Goal: Check status: Check status

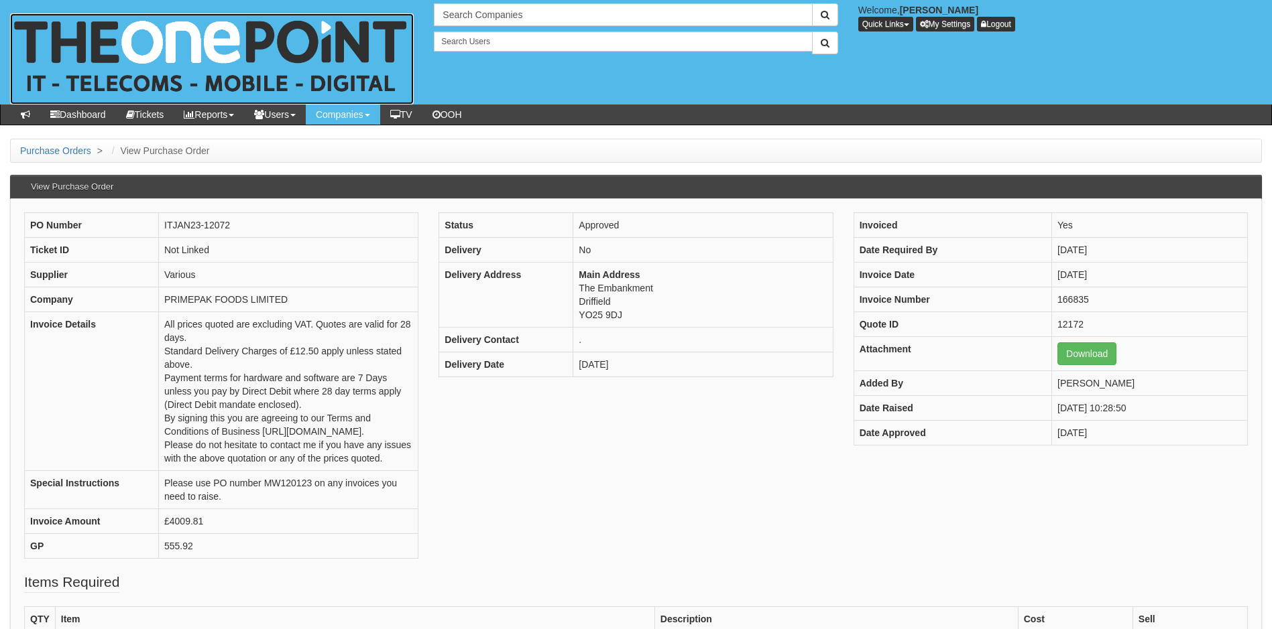
click at [143, 38] on img at bounding box center [212, 58] width 404 height 91
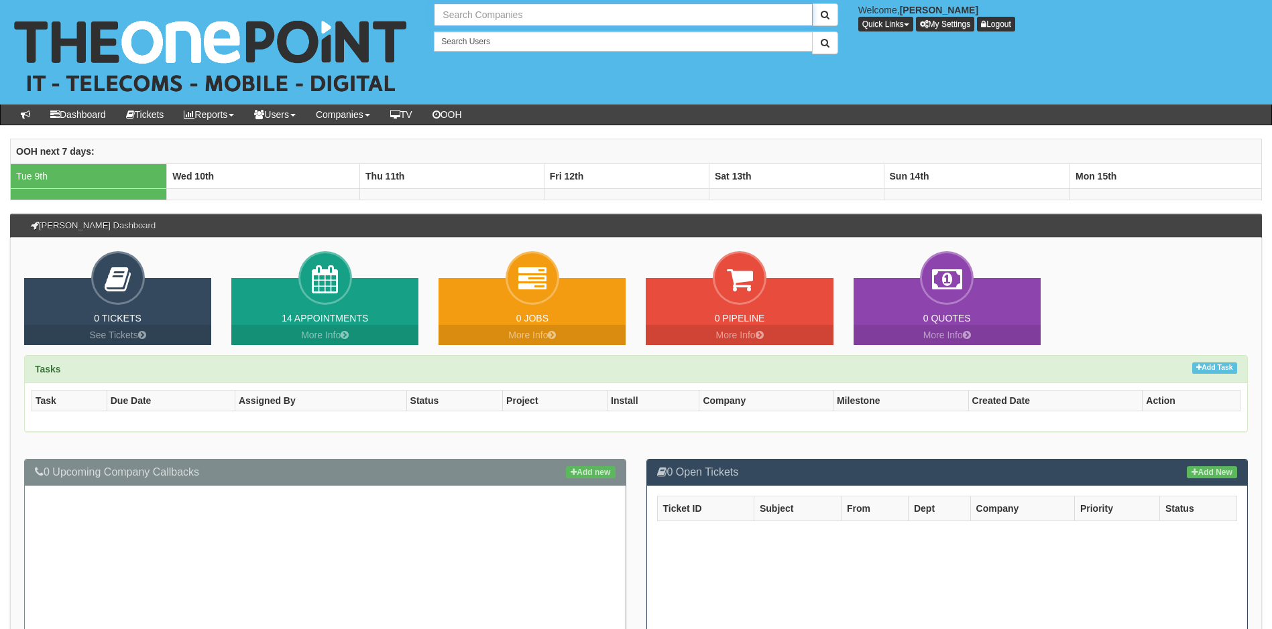
click at [505, 13] on input "text" at bounding box center [623, 14] width 378 height 23
click at [472, 15] on input "essenytial" at bounding box center [623, 14] width 378 height 23
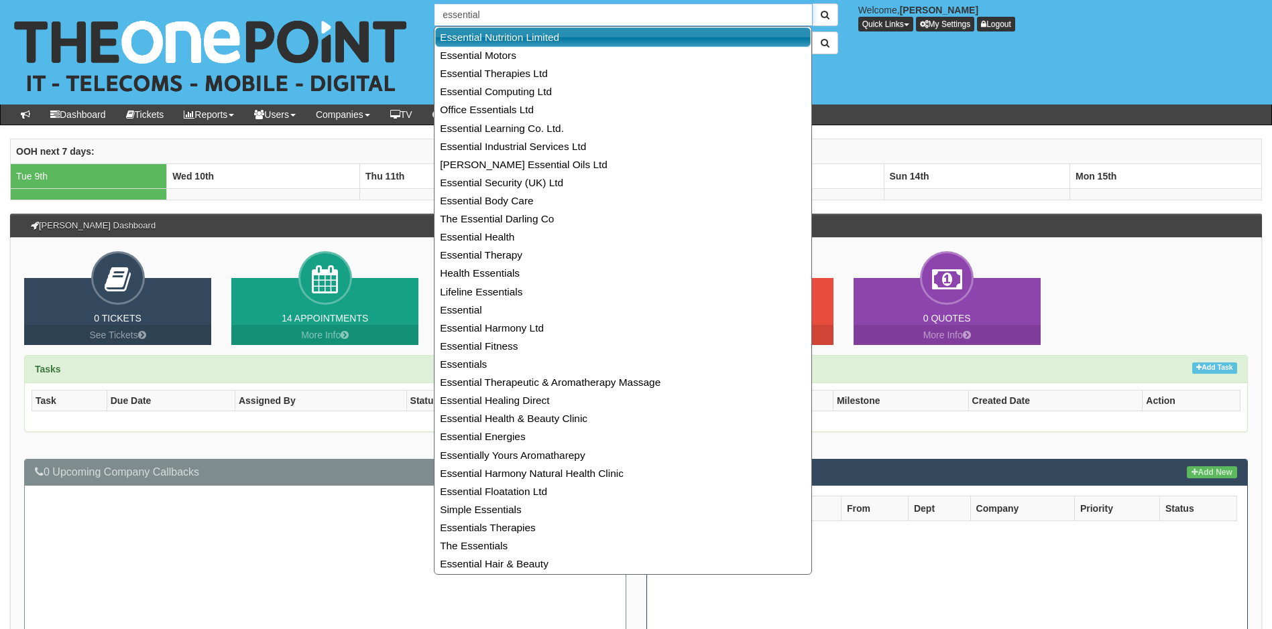
click at [506, 12] on input "essential" at bounding box center [623, 14] width 378 height 23
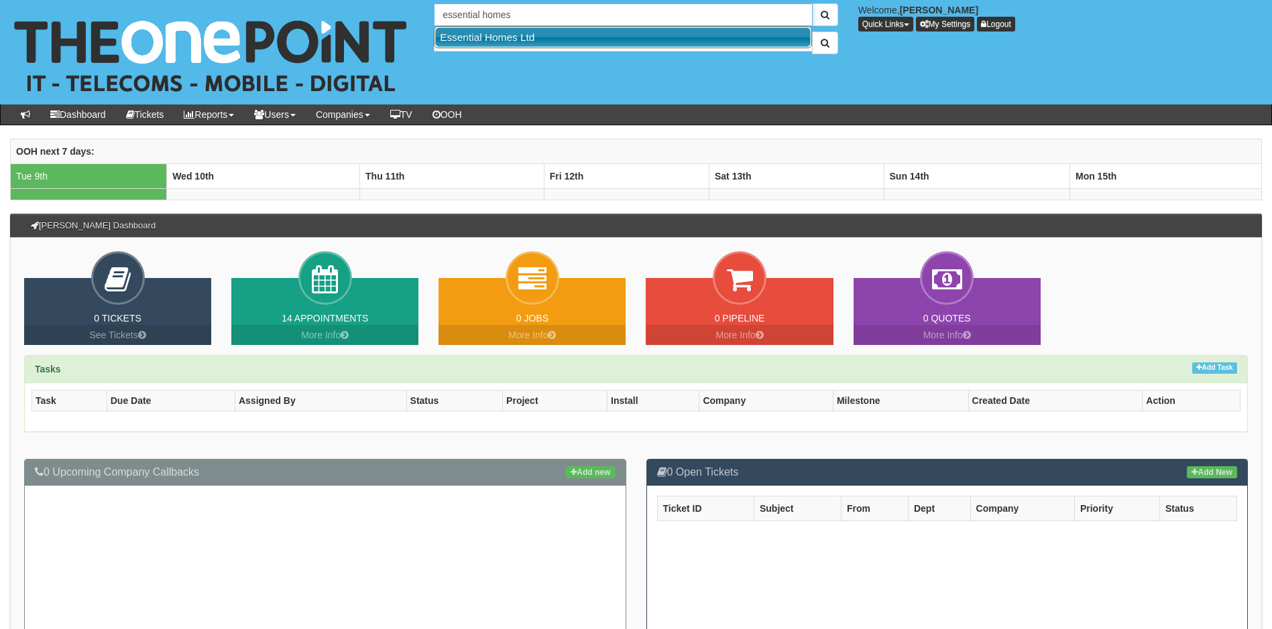
click at [489, 42] on link "Essential Homes Ltd" at bounding box center [622, 36] width 375 height 19
type input "Essential Homes Ltd"
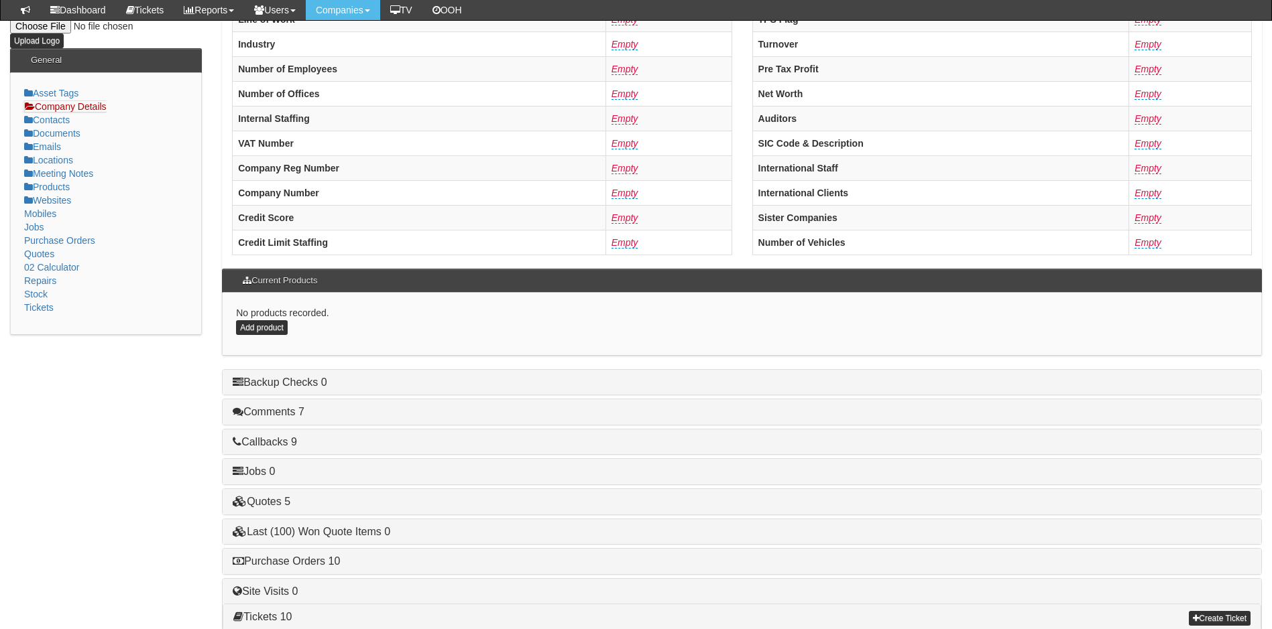
scroll to position [255, 0]
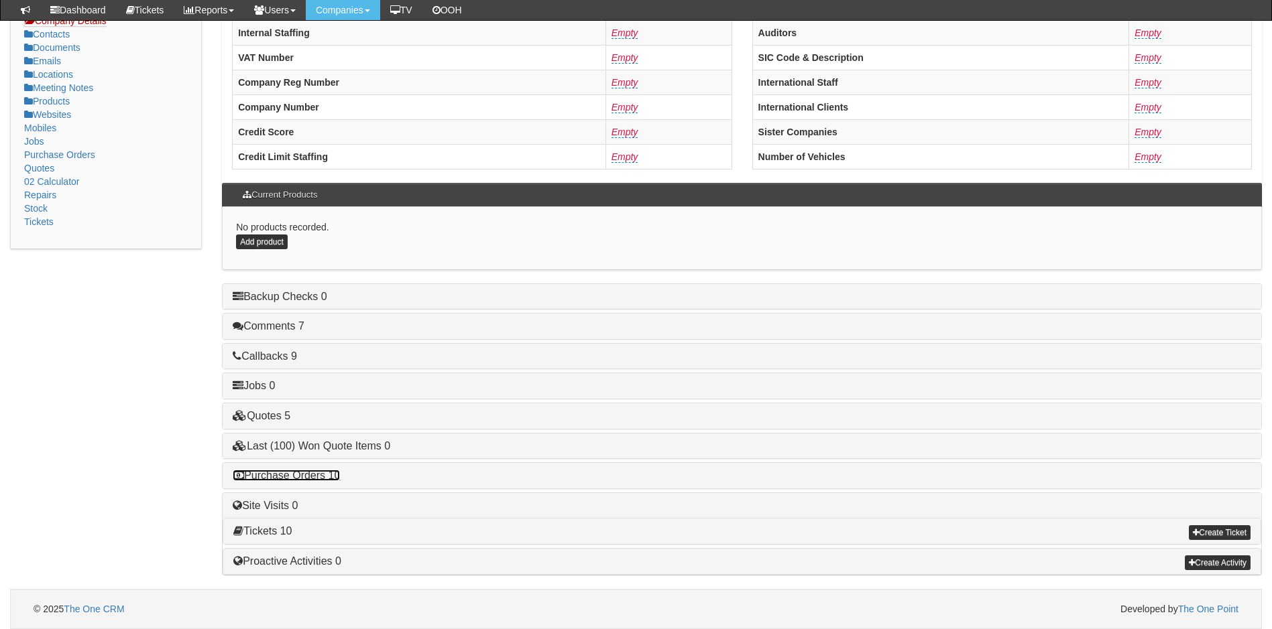
click at [310, 478] on link "Purchase Orders 10" at bounding box center [286, 475] width 107 height 11
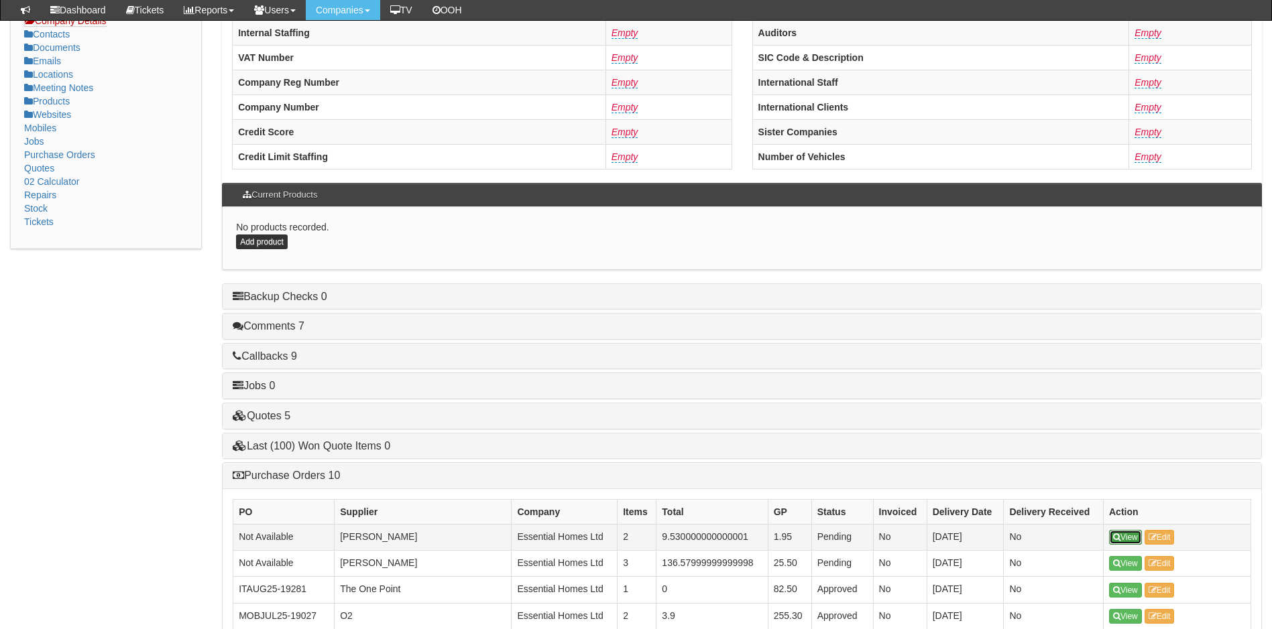
click at [1130, 535] on link "View" at bounding box center [1125, 537] width 33 height 15
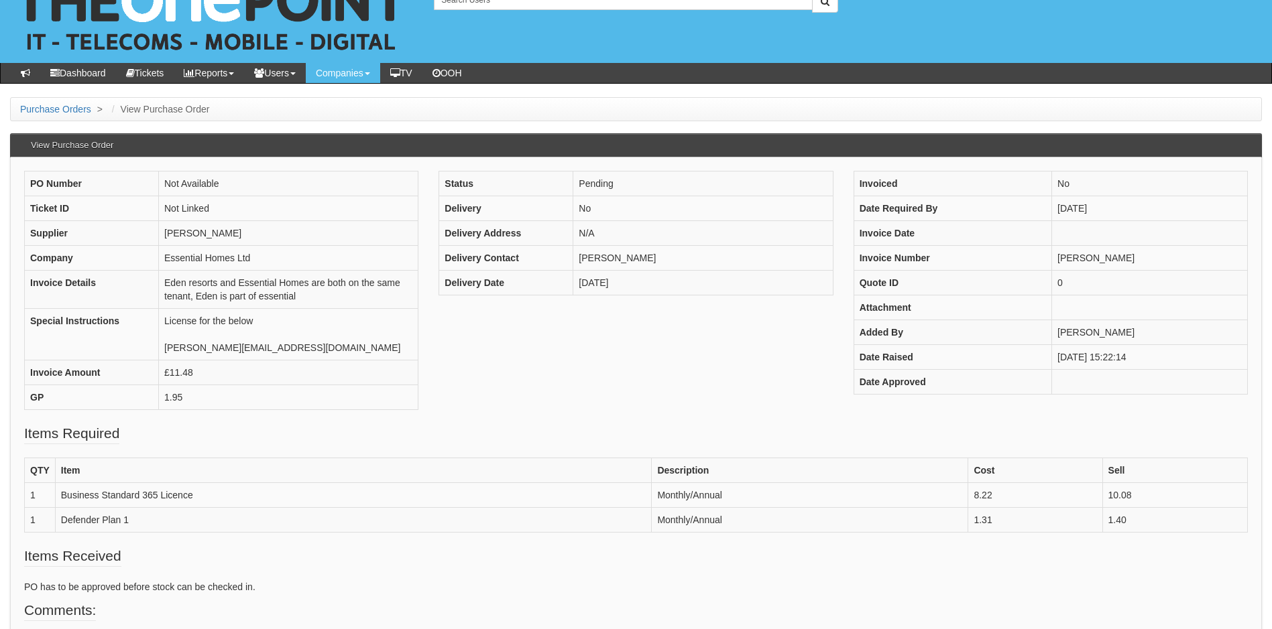
scroll to position [201, 0]
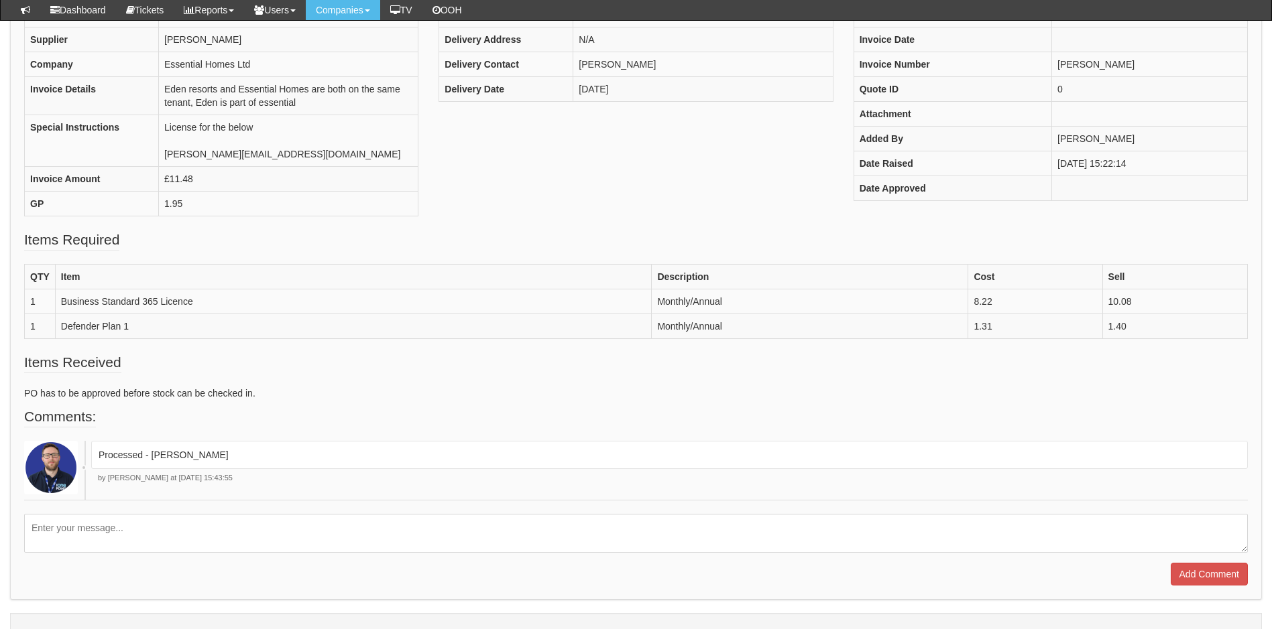
drag, startPoint x: 235, startPoint y: 370, endPoint x: 234, endPoint y: 359, distance: 11.5
click at [235, 370] on fieldset "Items Received PO has to be approved before stock can be checked in." at bounding box center [635, 380] width 1223 height 54
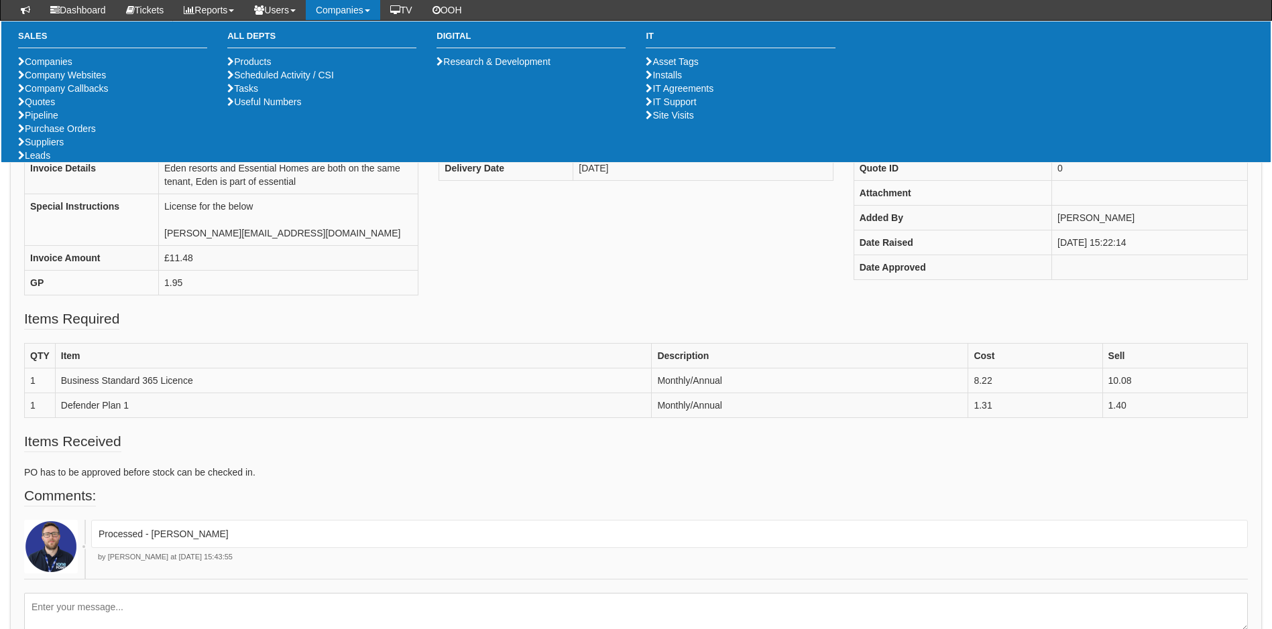
scroll to position [0, 0]
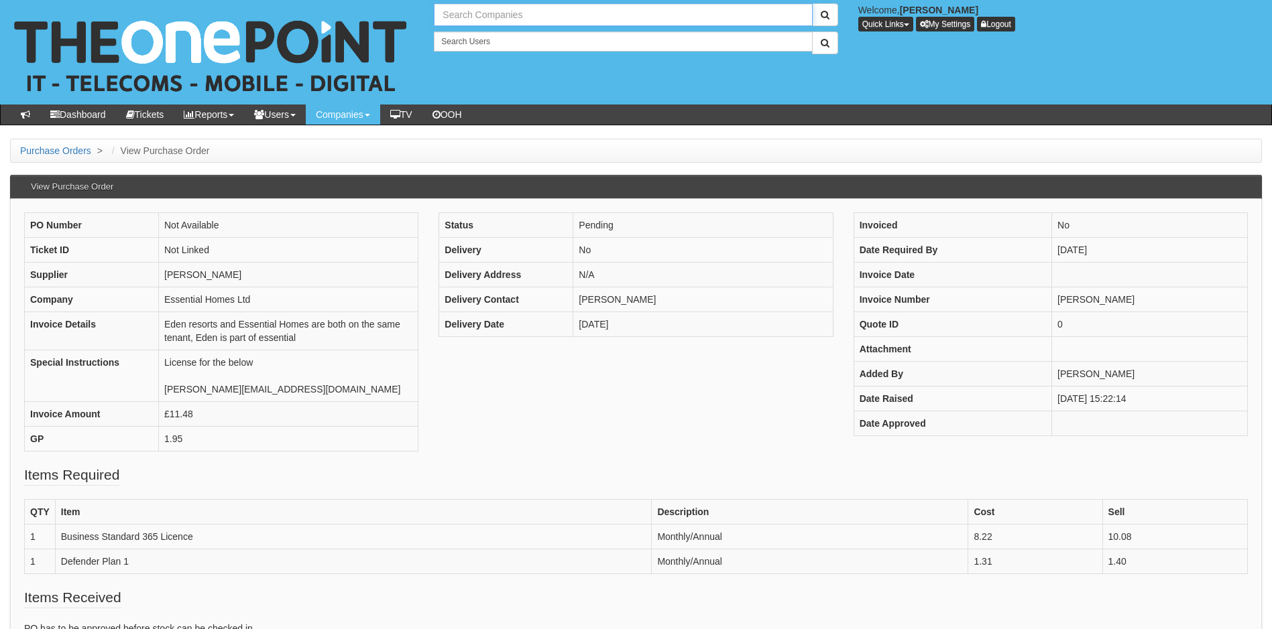
click at [511, 19] on input "text" at bounding box center [623, 14] width 378 height 23
click at [446, 13] on input "gimoldby" at bounding box center [623, 14] width 378 height 23
click at [487, 38] on link "Grimoldby Primary School" at bounding box center [622, 36] width 375 height 19
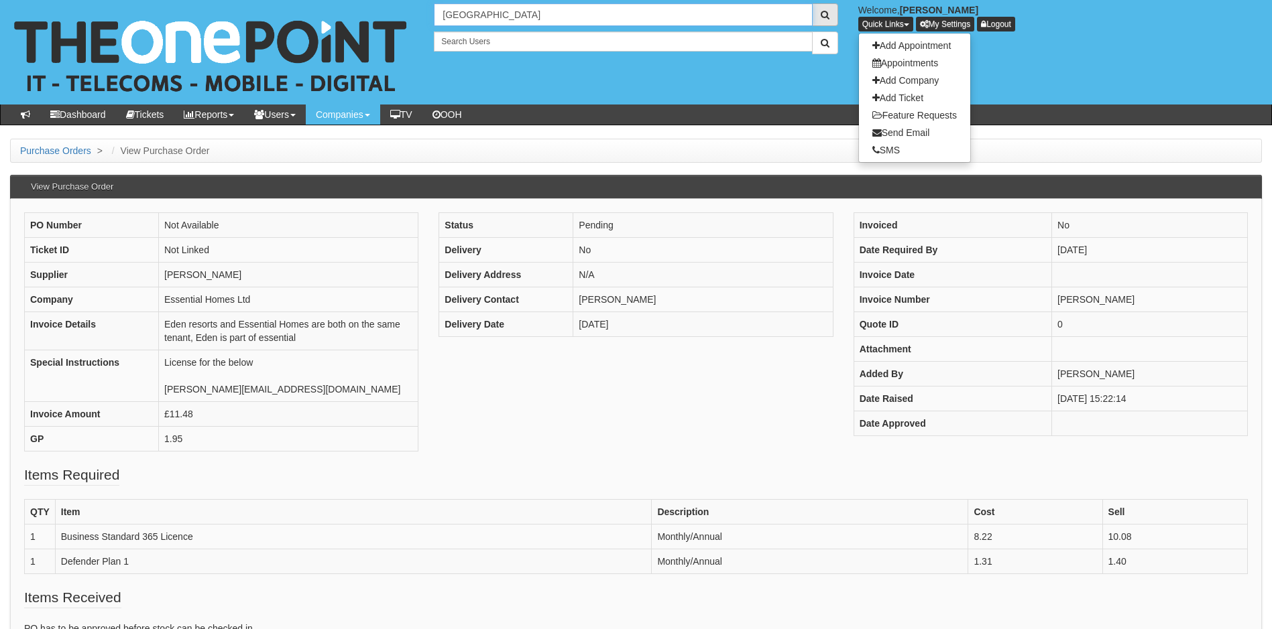
type input "Grimoldby Primary School"
click at [822, 15] on span "submit" at bounding box center [824, 14] width 9 height 9
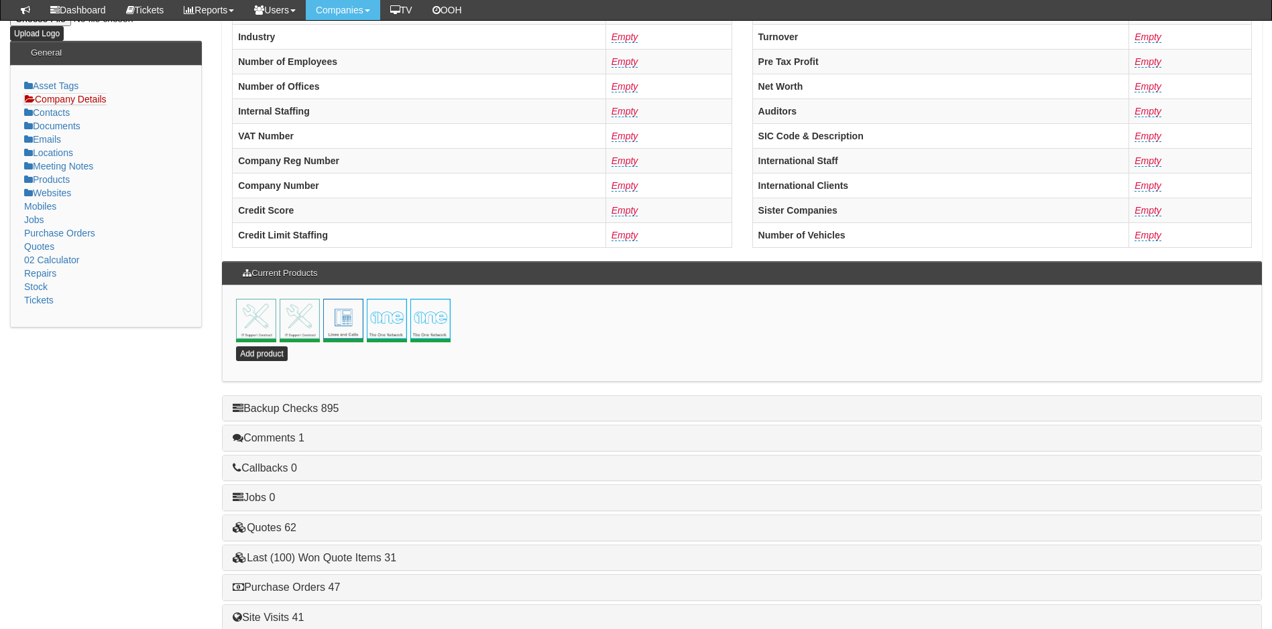
scroll to position [288, 0]
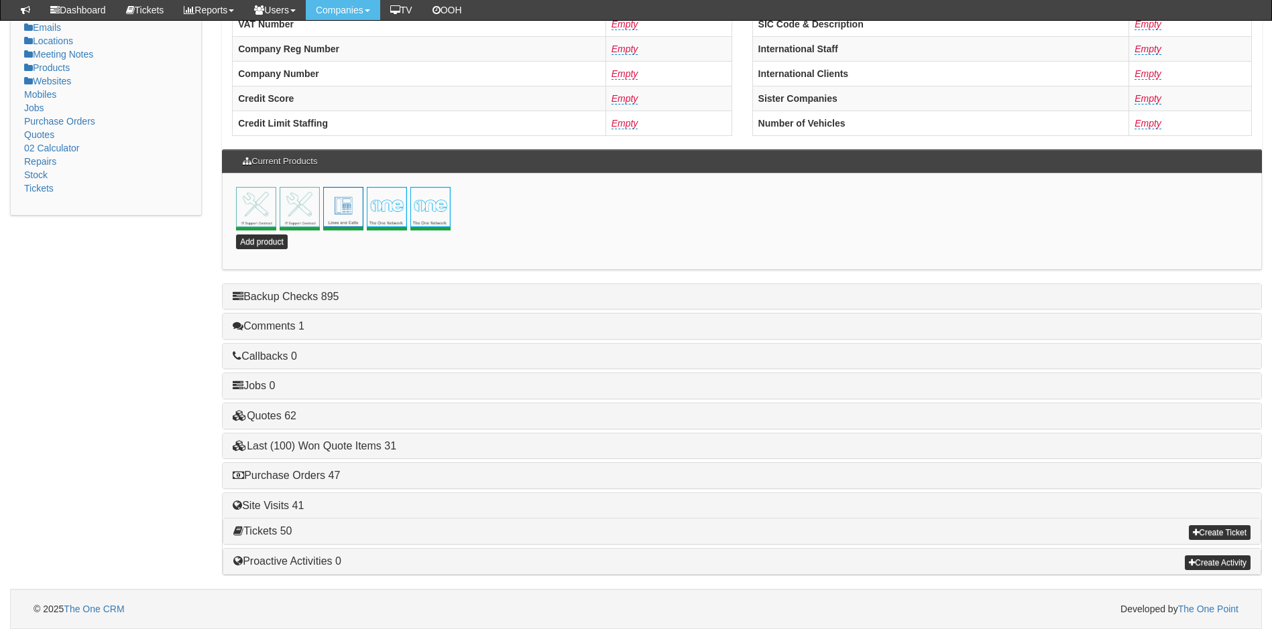
click at [310, 481] on h4 "Purchase Orders 47" at bounding box center [742, 476] width 1018 height 12
click at [310, 476] on link "Purchase Orders 47" at bounding box center [286, 475] width 107 height 11
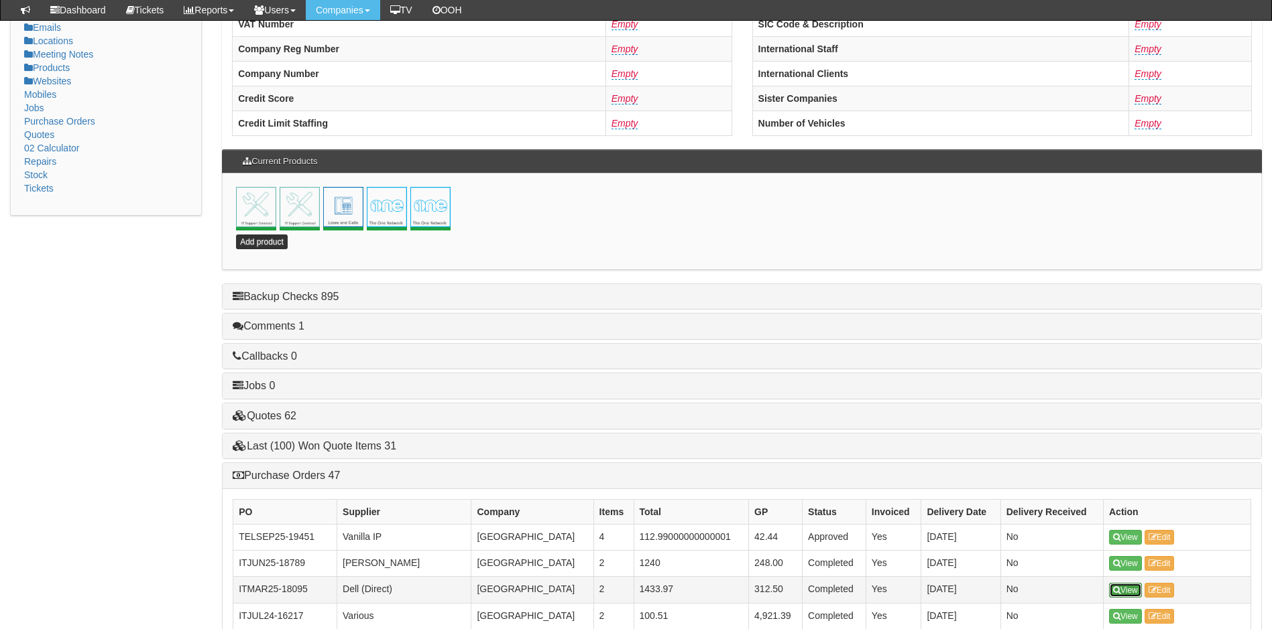
click at [1125, 587] on link "View" at bounding box center [1125, 590] width 33 height 15
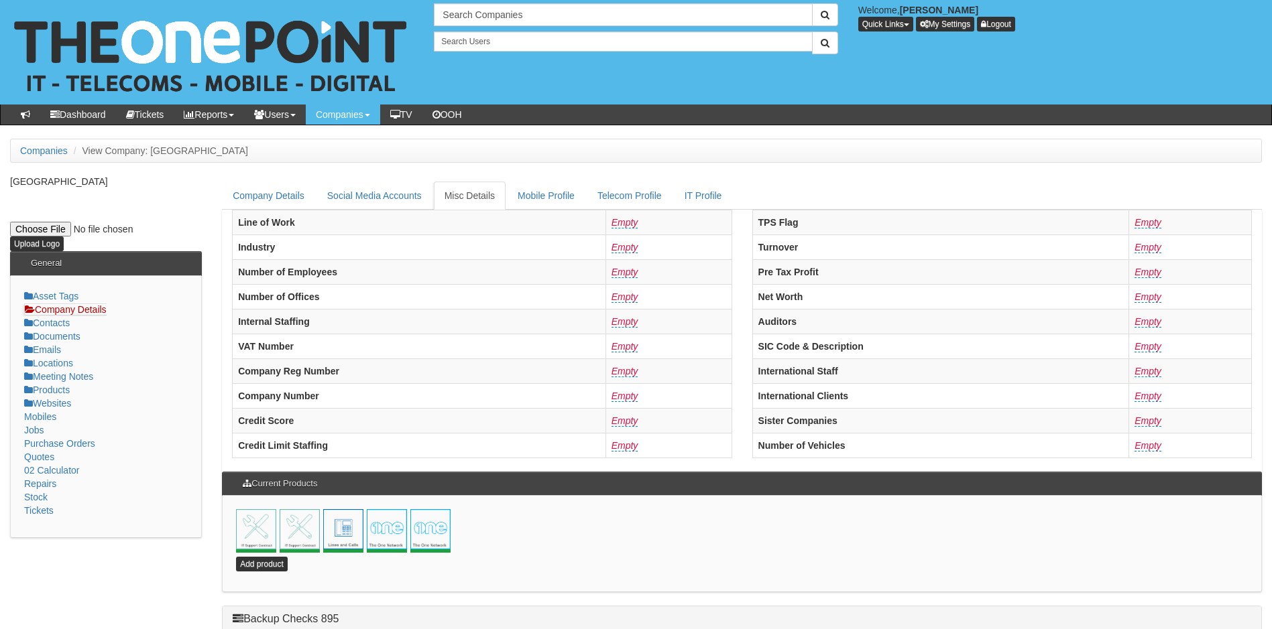
scroll to position [322, 0]
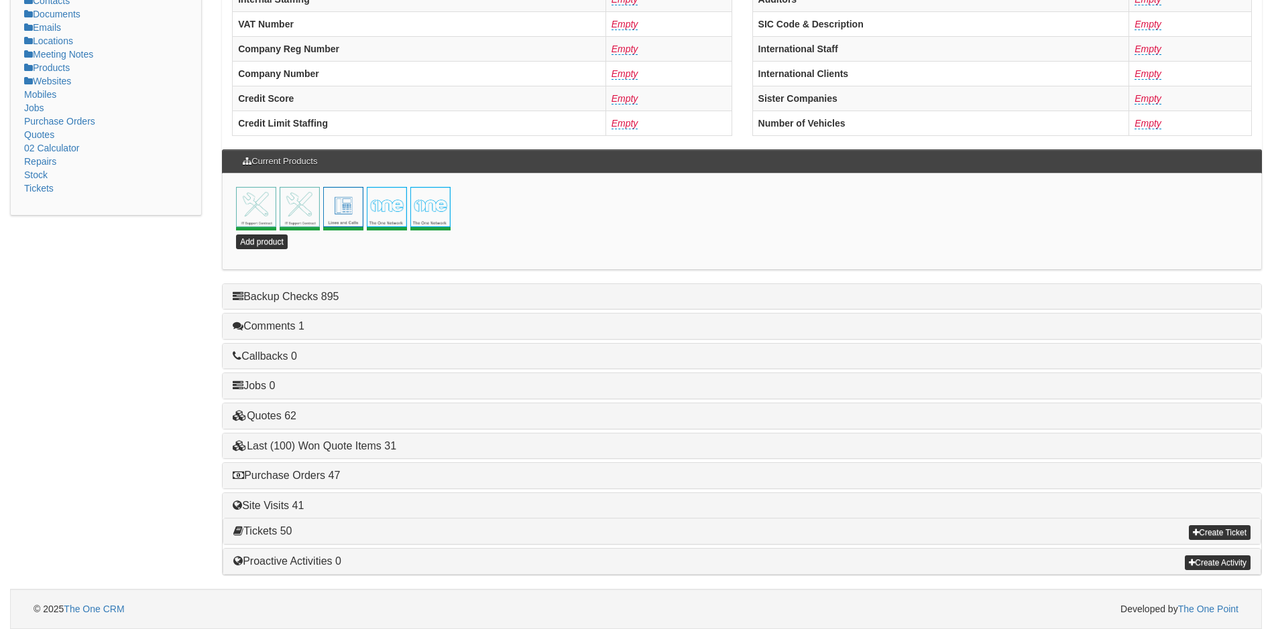
click at [303, 469] on div "Purchase Orders 47" at bounding box center [742, 475] width 1038 height 25
click at [303, 473] on link "Purchase Orders 47" at bounding box center [286, 475] width 107 height 11
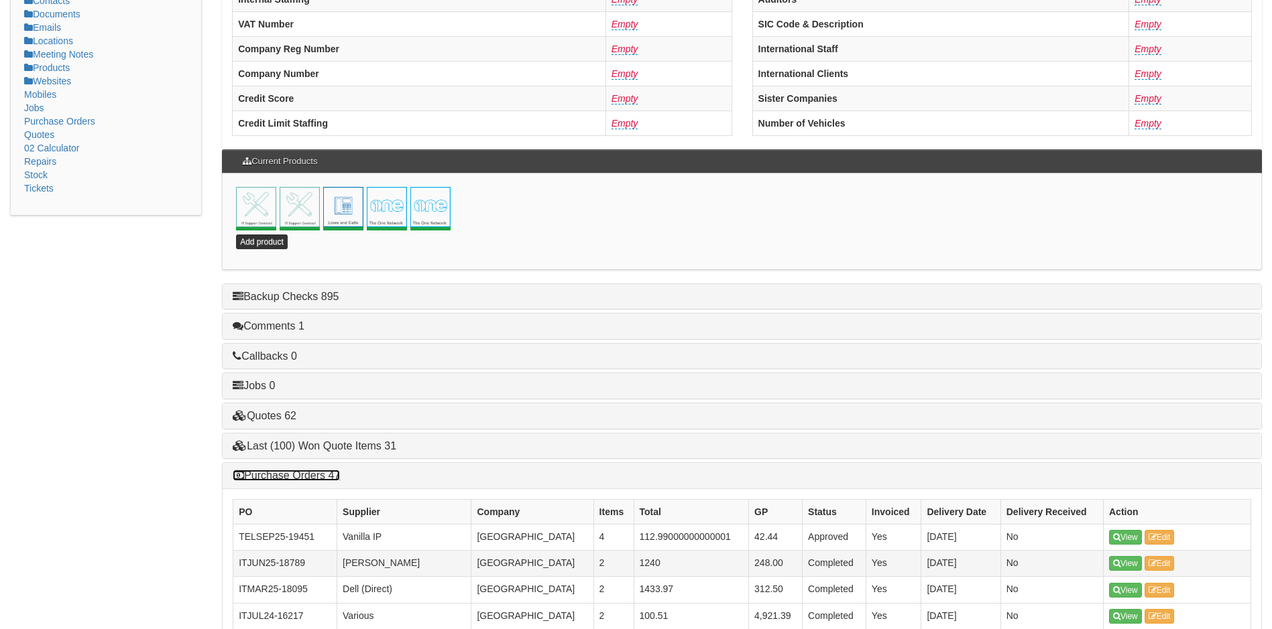
scroll to position [288, 0]
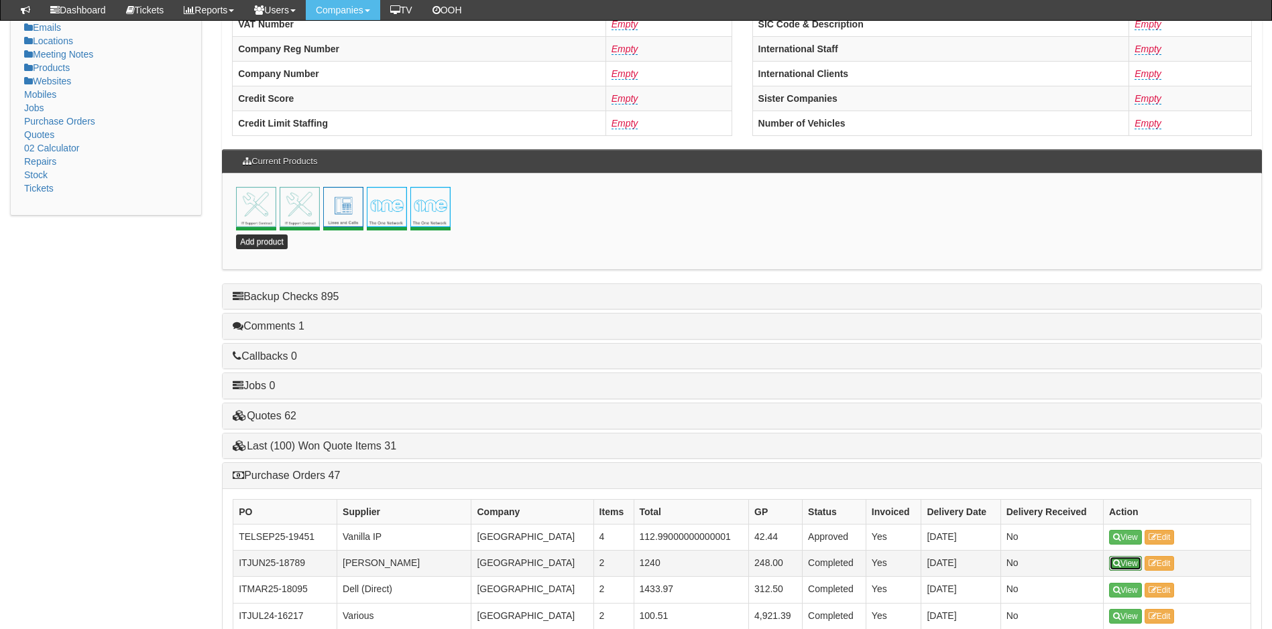
click at [1127, 567] on link "View" at bounding box center [1125, 563] width 33 height 15
